Goal: Transaction & Acquisition: Purchase product/service

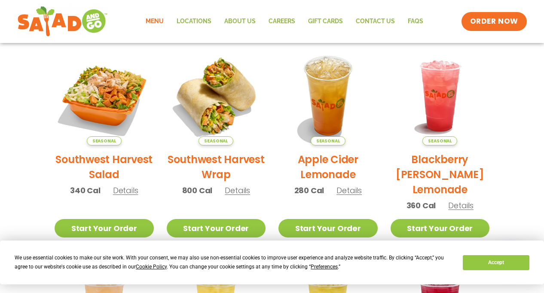
scroll to position [197, 0]
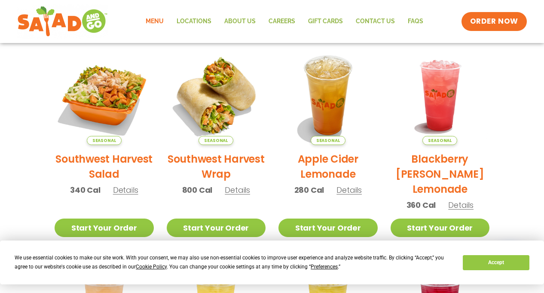
click at [127, 190] on span "Details" at bounding box center [125, 189] width 25 height 11
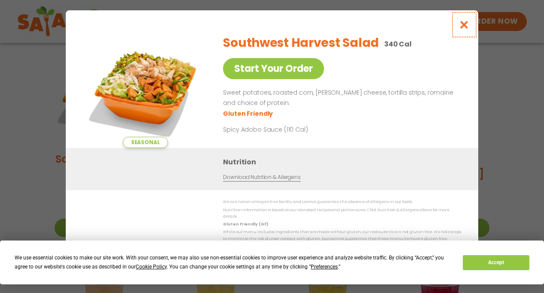
click at [466, 24] on icon "Close modal" at bounding box center [464, 24] width 11 height 9
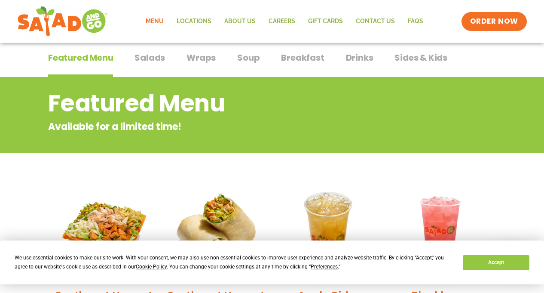
scroll to position [0, 0]
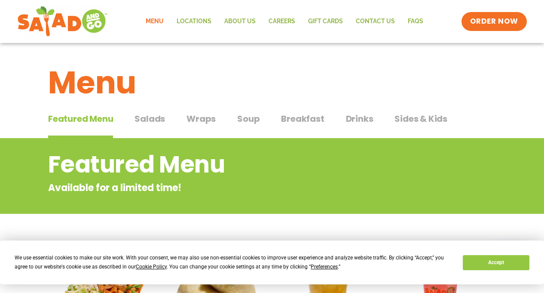
click at [147, 116] on span "Salads" at bounding box center [150, 118] width 31 height 13
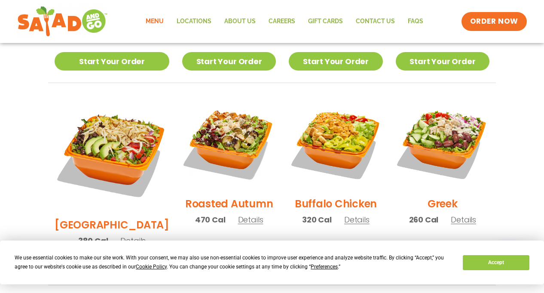
scroll to position [407, 0]
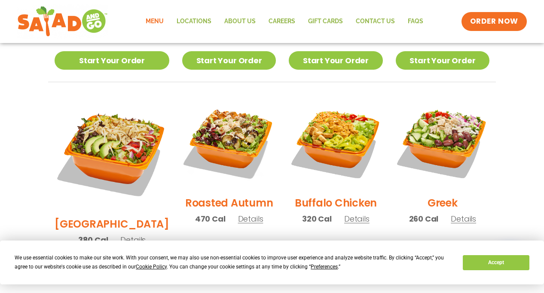
click at [352, 213] on span "Details" at bounding box center [356, 218] width 25 height 11
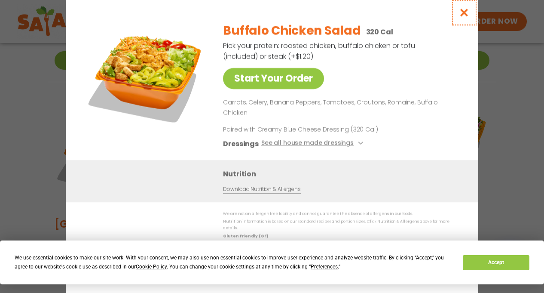
click at [464, 17] on icon "Close modal" at bounding box center [464, 12] width 11 height 9
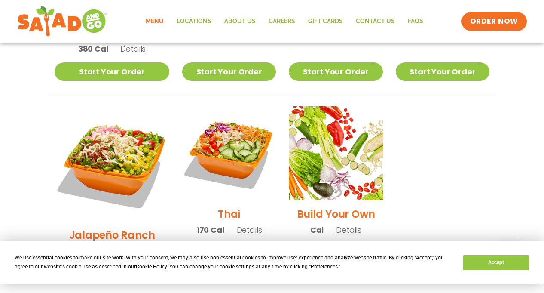
scroll to position [599, 0]
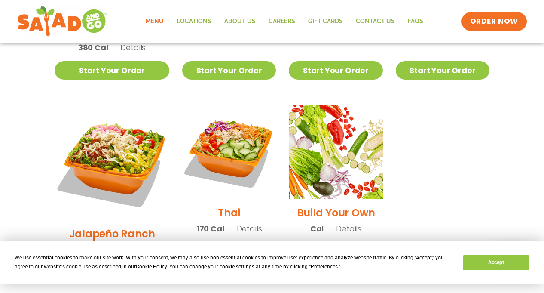
click at [251, 206] on div "Thai 170 Cal Details" at bounding box center [229, 173] width 94 height 137
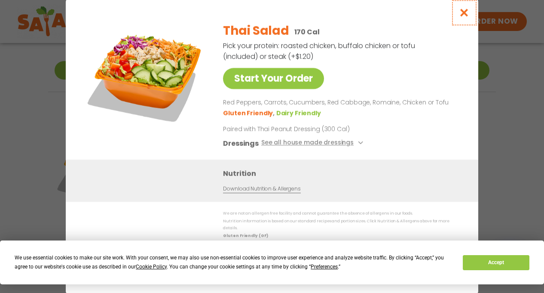
click at [465, 15] on icon "Close modal" at bounding box center [464, 12] width 11 height 9
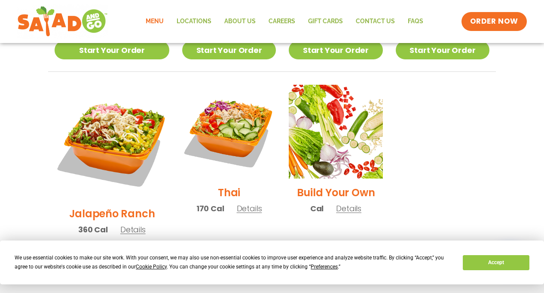
scroll to position [636, 0]
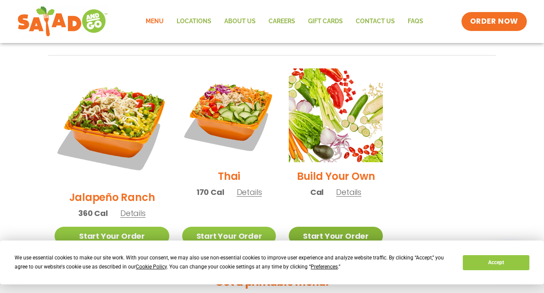
click at [320, 226] on link "Start Your Order" at bounding box center [336, 235] width 94 height 18
